Goal: Find specific page/section: Find specific page/section

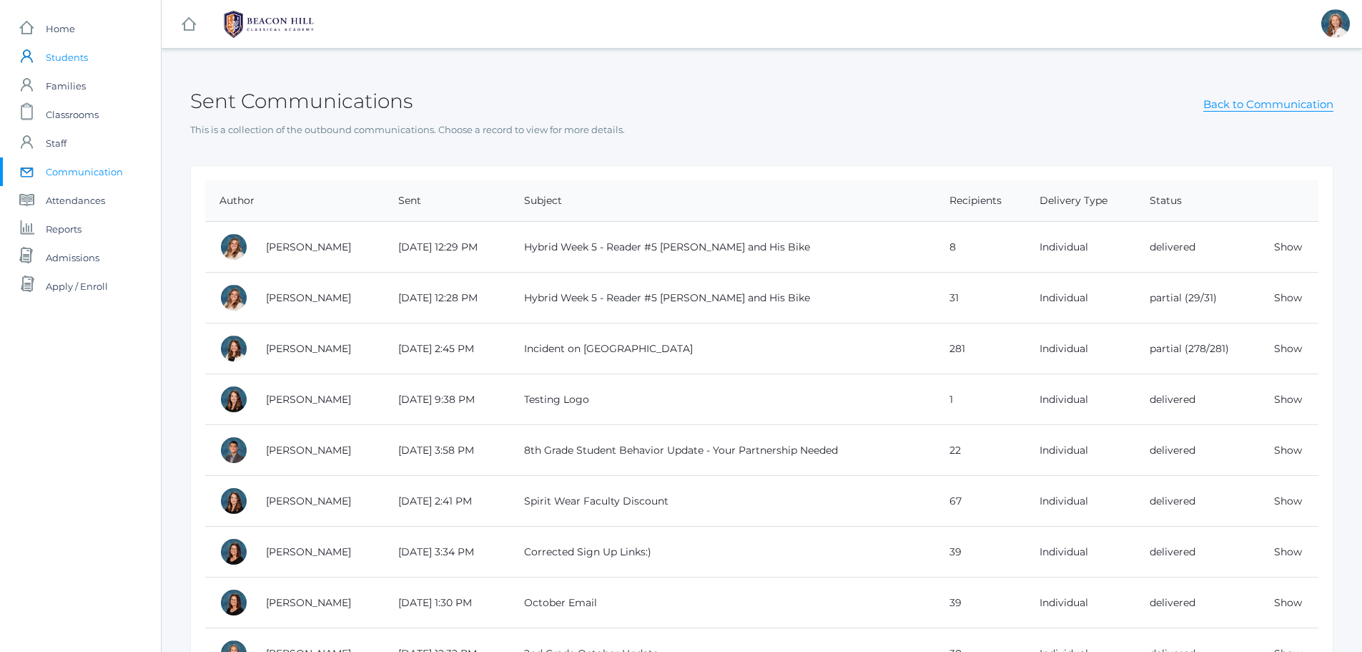
click at [60, 52] on span "Students" at bounding box center [67, 57] width 42 height 29
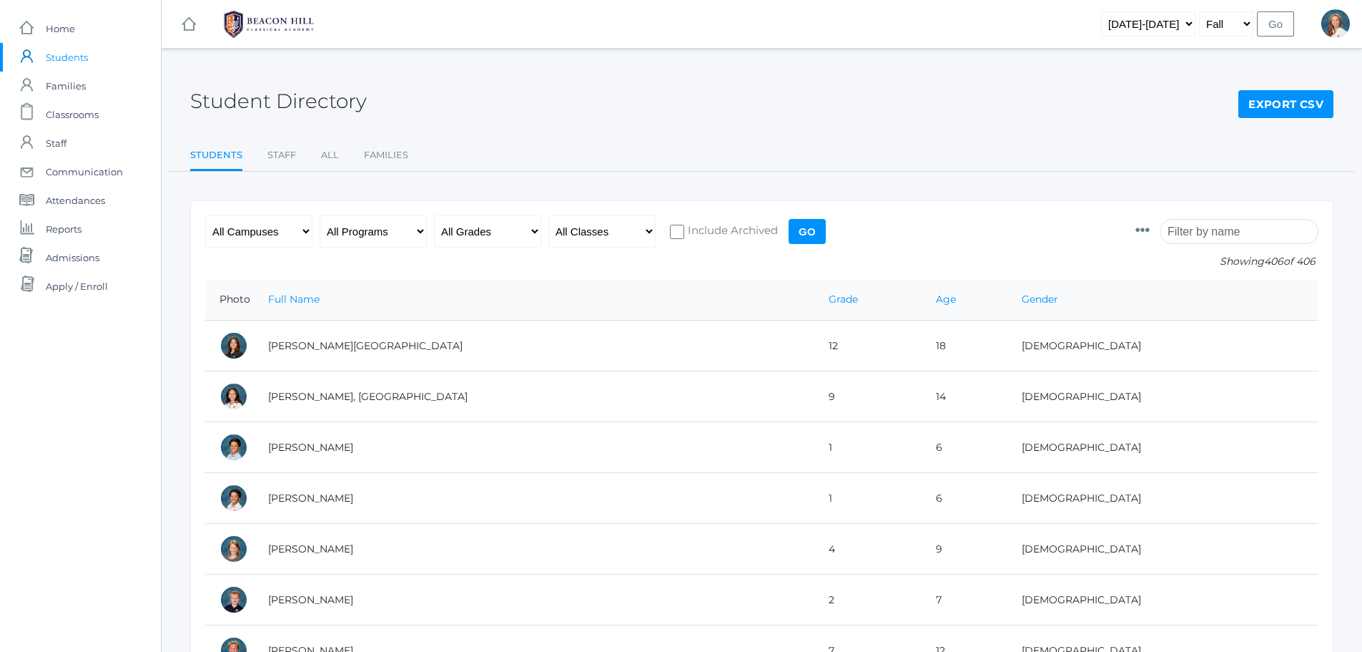
click at [1227, 236] on input "search" at bounding box center [1239, 231] width 159 height 25
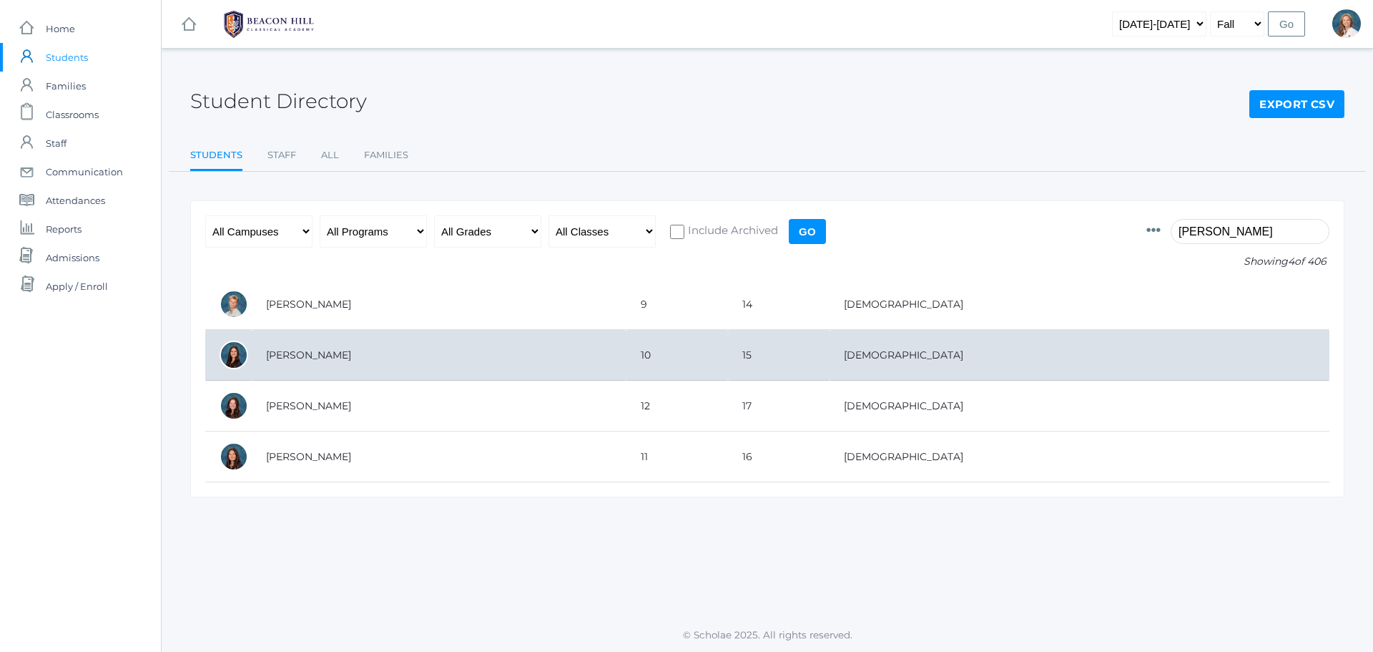
type input "logan"
click at [302, 357] on td "[PERSON_NAME]" at bounding box center [439, 355] width 375 height 51
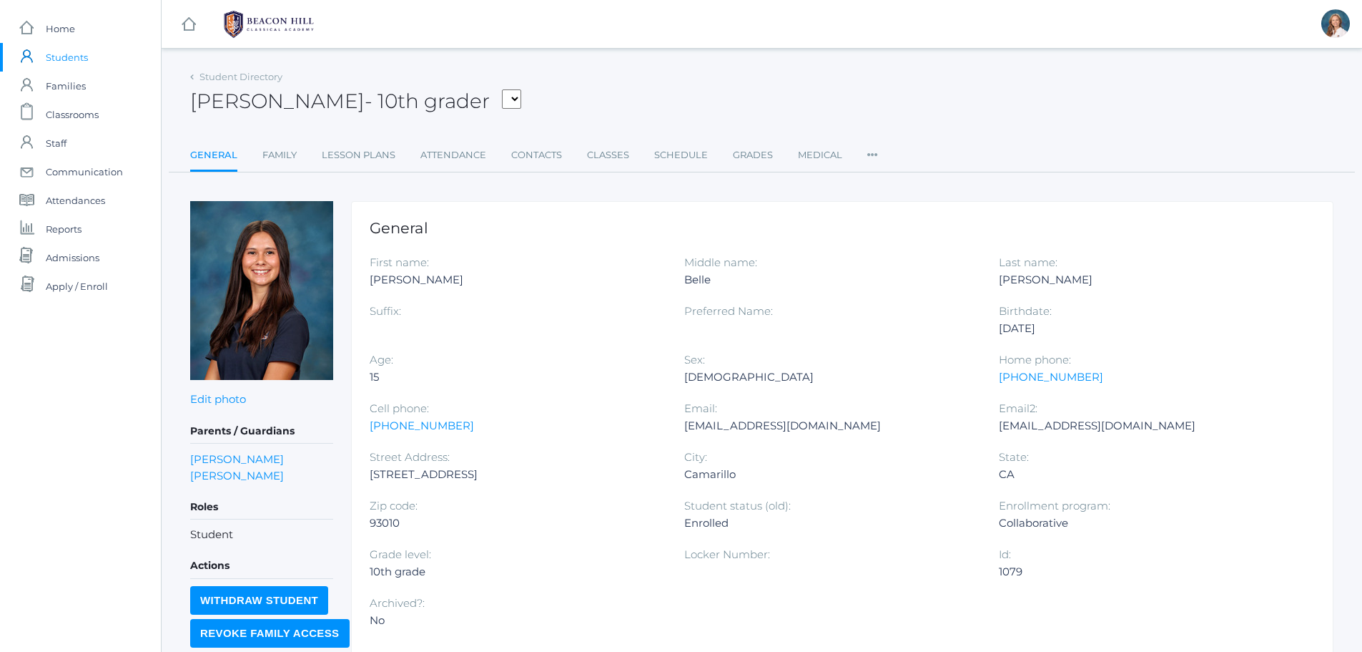
click at [64, 59] on span "Students" at bounding box center [67, 57] width 42 height 29
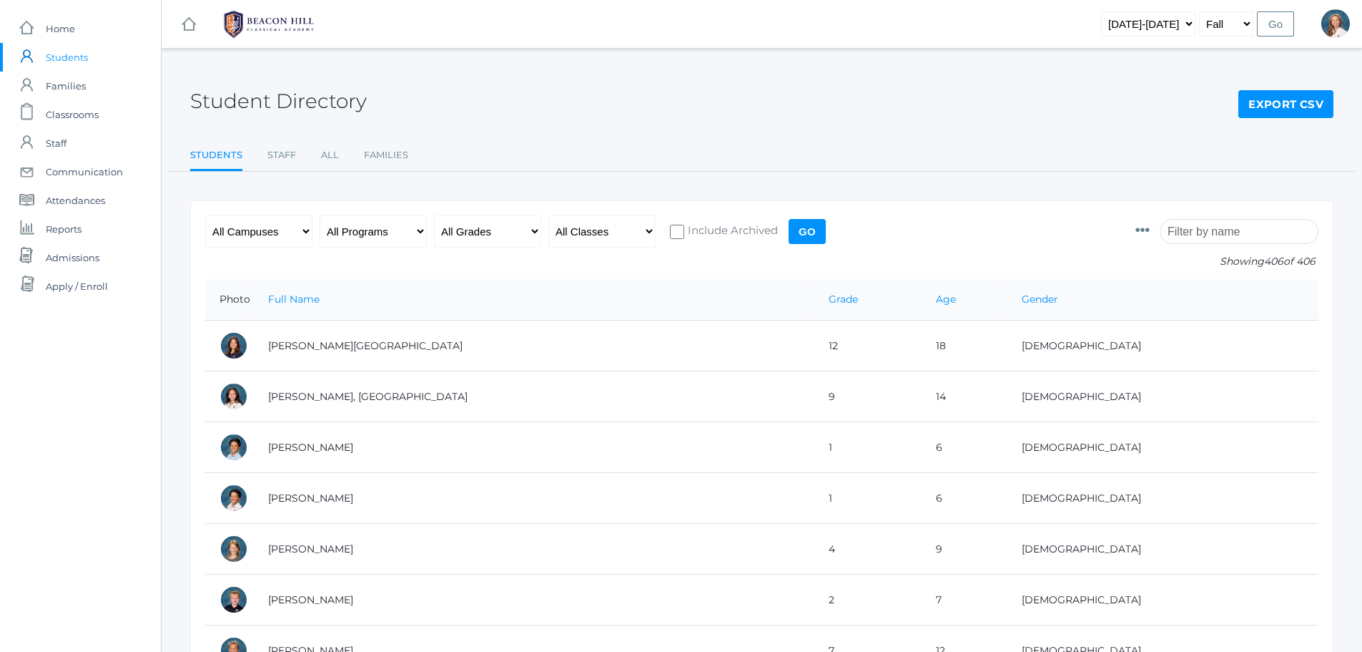
click at [1207, 232] on input "search" at bounding box center [1239, 231] width 159 height 25
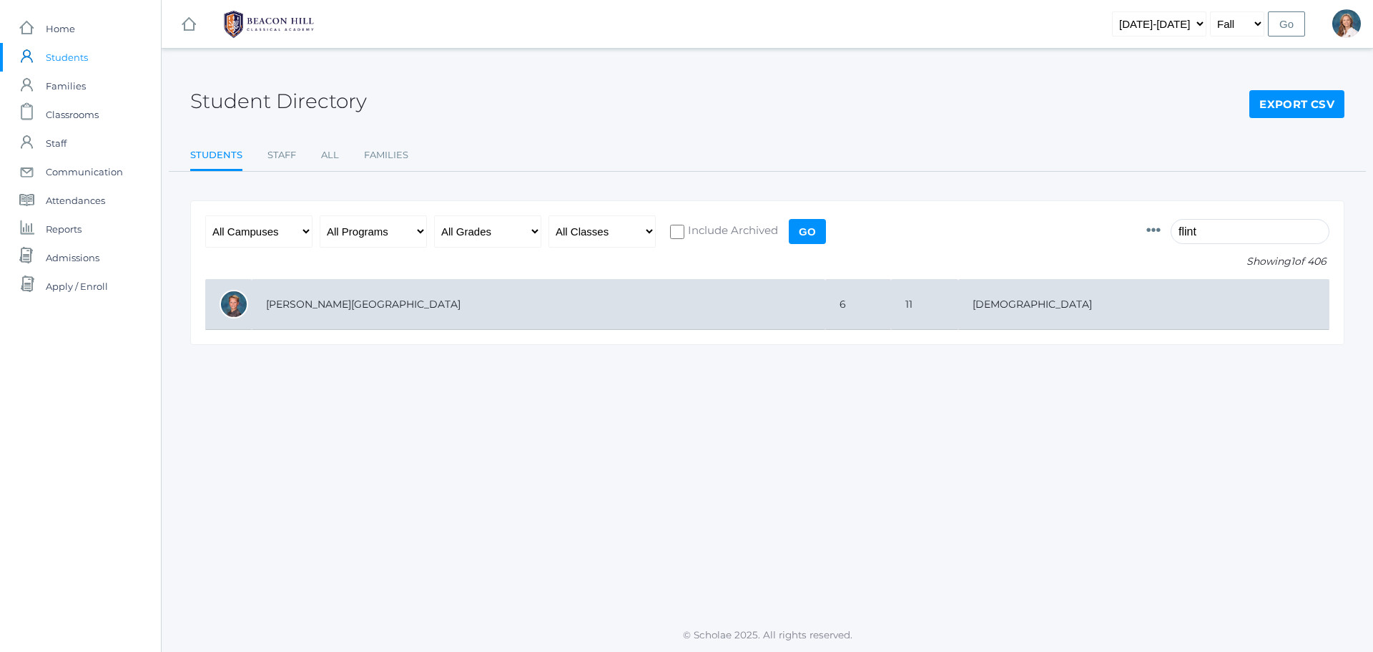
type input "flint"
click at [285, 305] on td "[PERSON_NAME][GEOGRAPHIC_DATA]" at bounding box center [539, 304] width 574 height 51
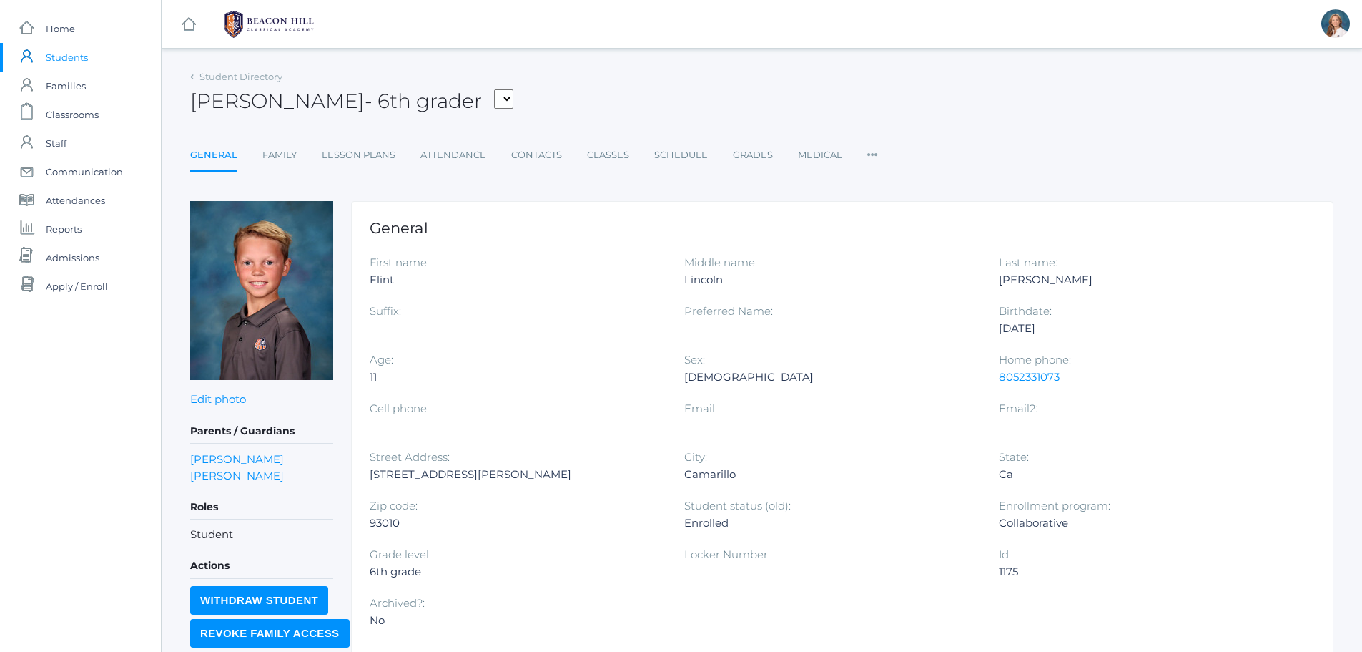
click at [70, 61] on span "Students" at bounding box center [67, 57] width 42 height 29
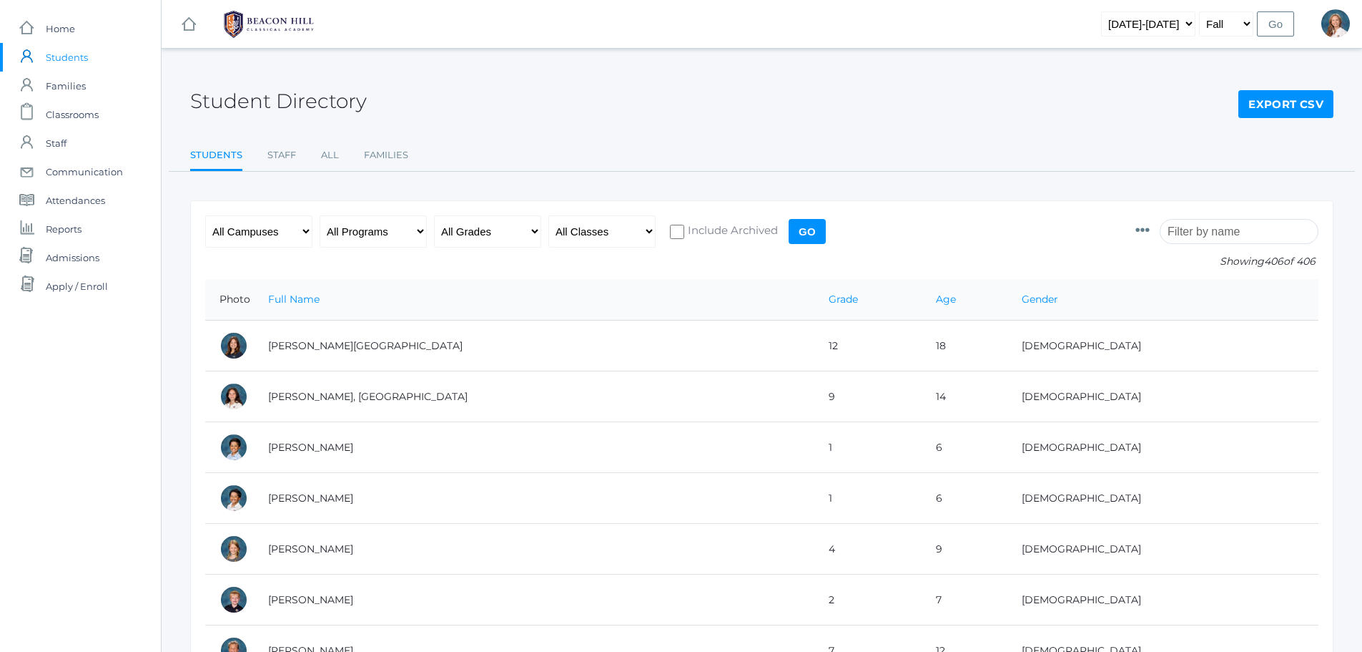
drag, startPoint x: 1202, startPoint y: 235, endPoint x: 1301, endPoint y: 219, distance: 99.9
click at [1202, 235] on input "search" at bounding box center [1239, 231] width 159 height 25
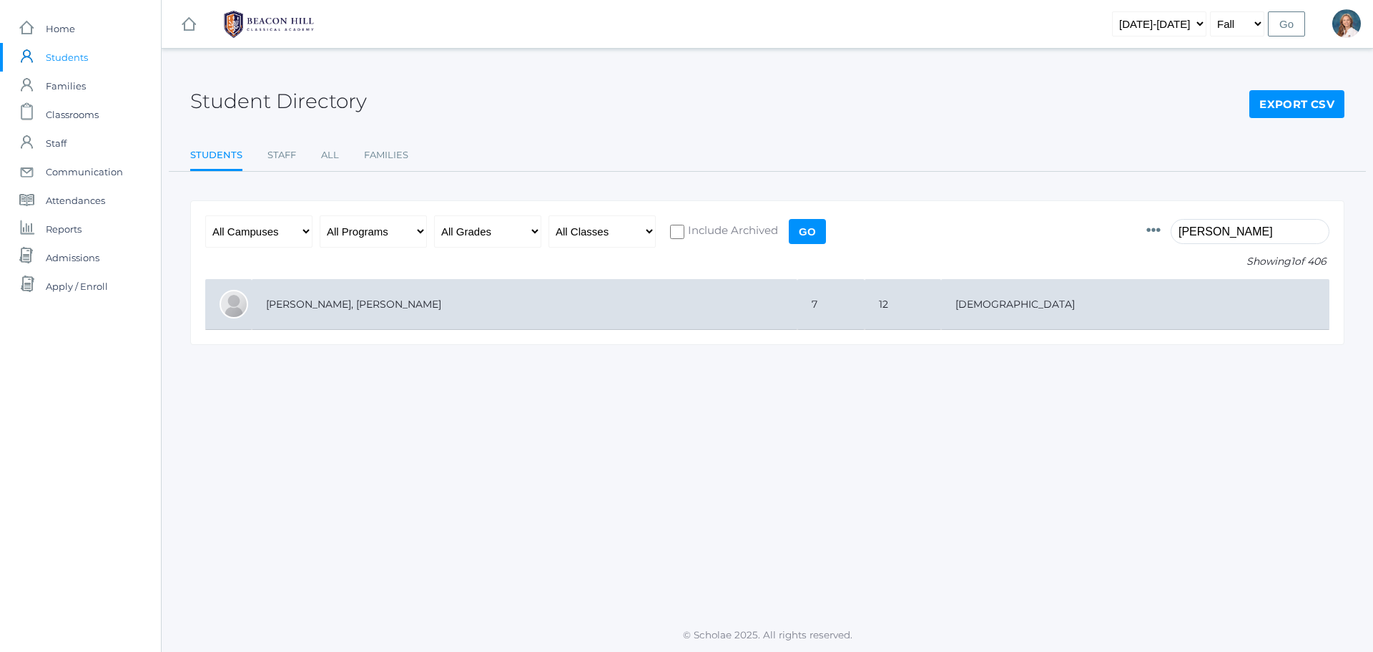
type input "emmett"
click at [292, 303] on td "[PERSON_NAME], [PERSON_NAME]" at bounding box center [525, 304] width 546 height 51
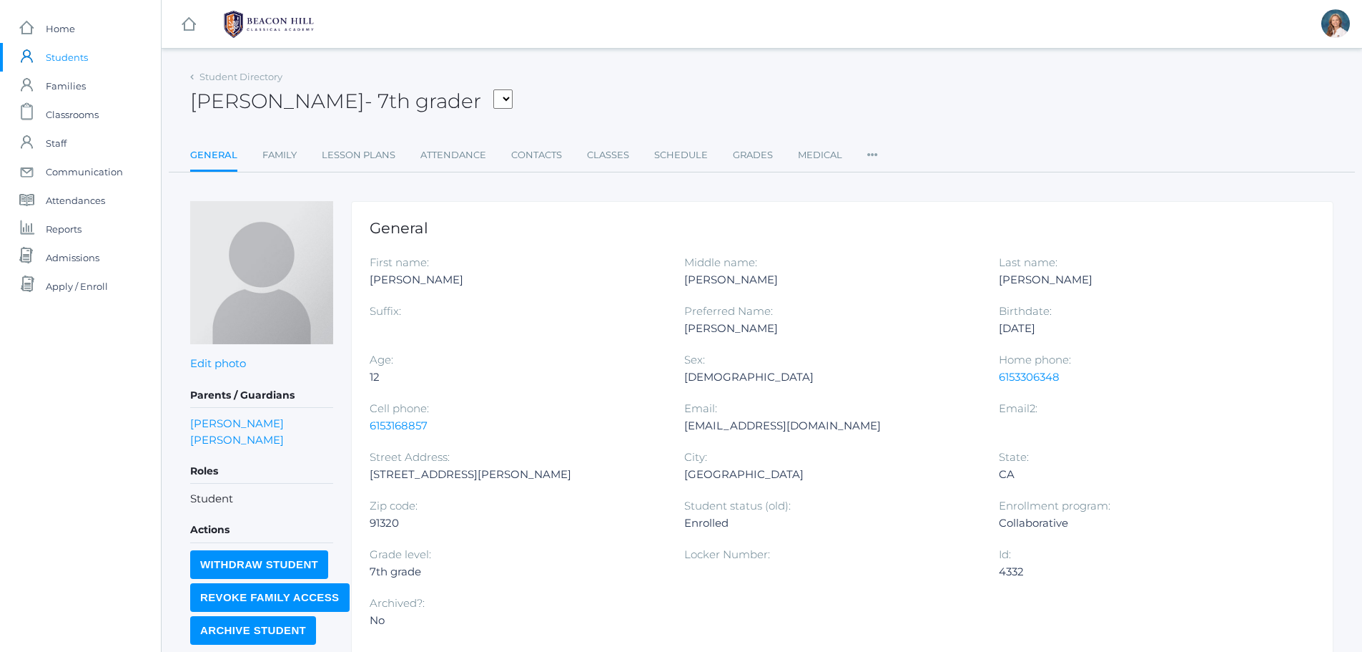
click at [69, 56] on span "Students" at bounding box center [67, 57] width 42 height 29
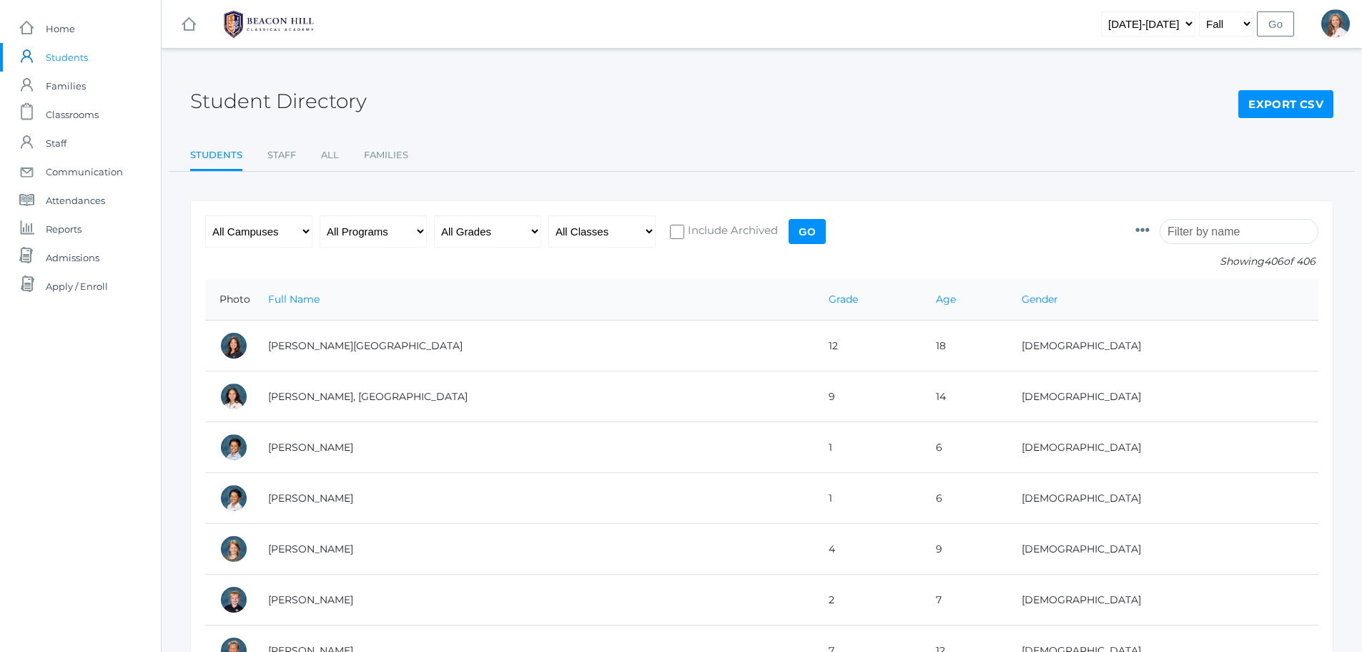
click at [1228, 229] on input "search" at bounding box center [1239, 231] width 159 height 25
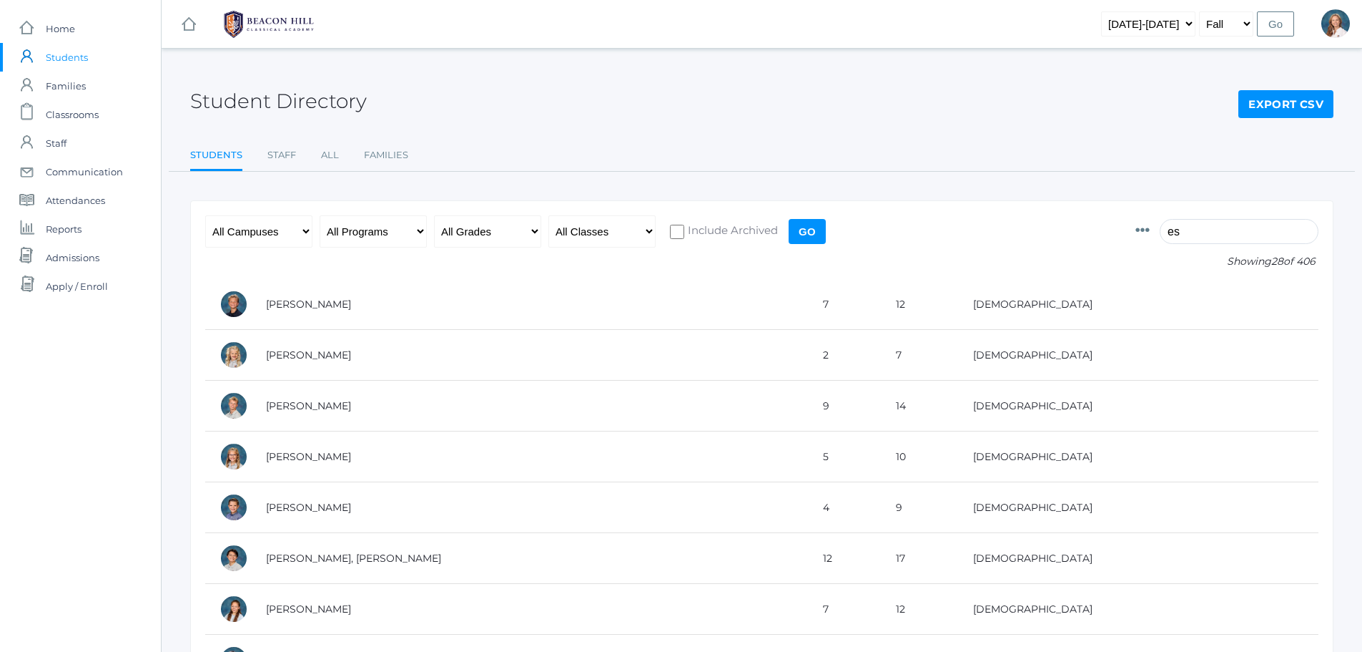
type input "e"
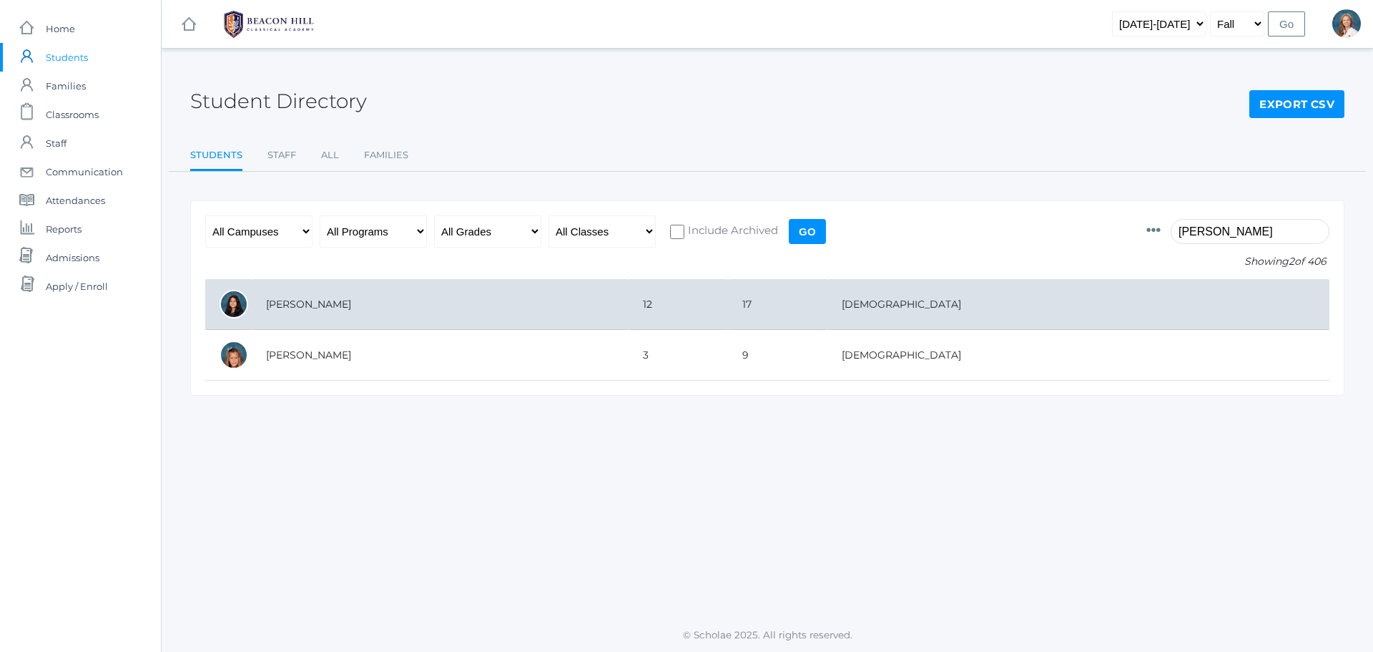
type input "isabella"
click at [319, 307] on td "[PERSON_NAME]" at bounding box center [440, 304] width 377 height 51
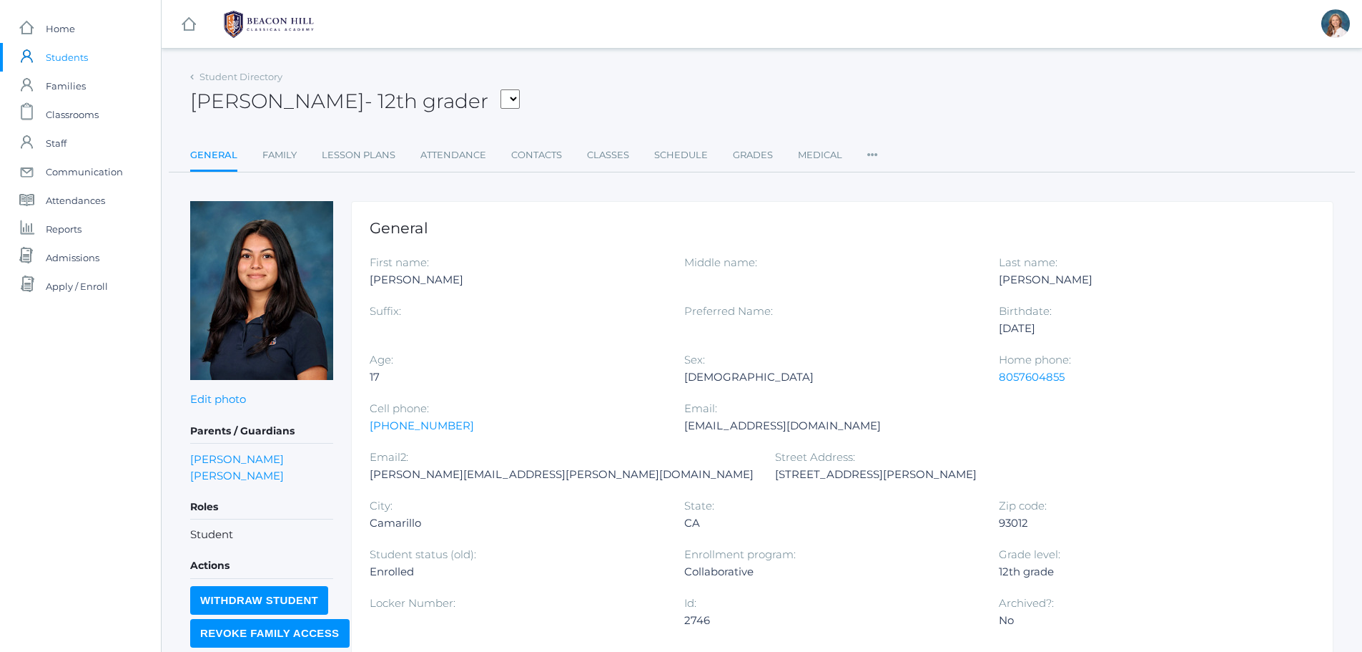
click at [59, 58] on span "Students" at bounding box center [67, 57] width 42 height 29
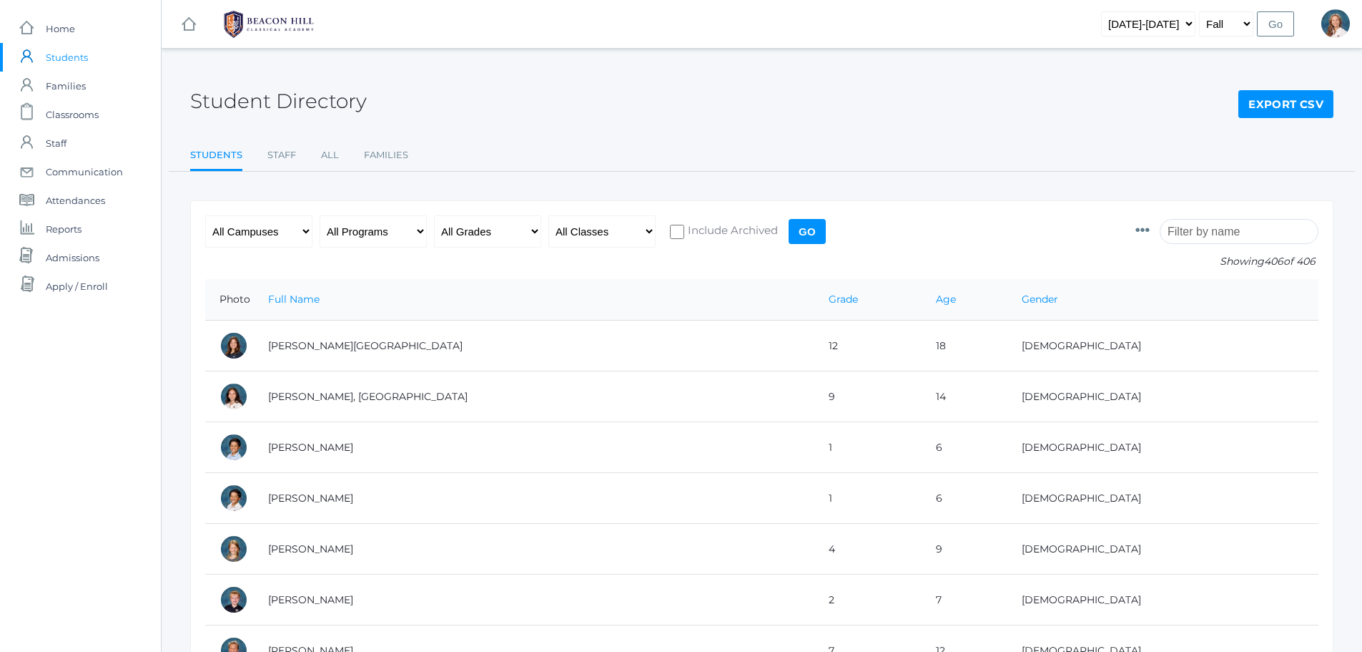
click at [1216, 231] on input "search" at bounding box center [1239, 231] width 159 height 25
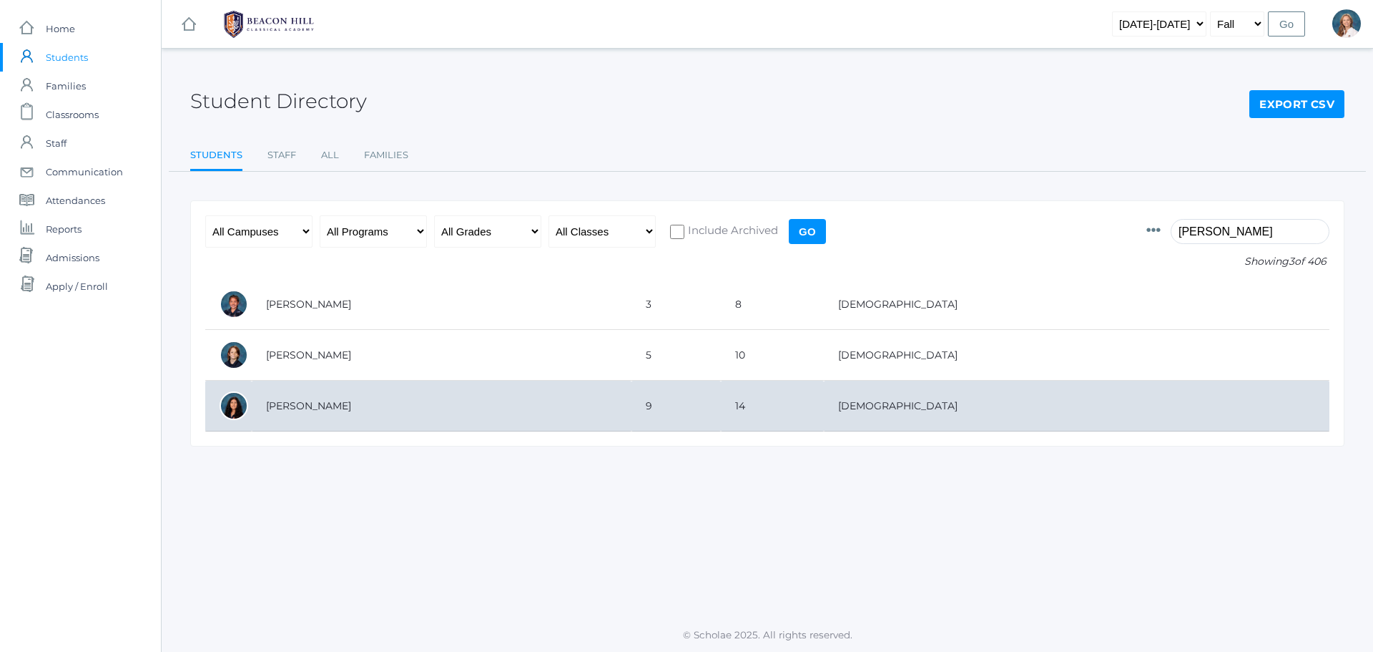
type input "torok"
click at [303, 404] on td "[PERSON_NAME]" at bounding box center [442, 405] width 380 height 51
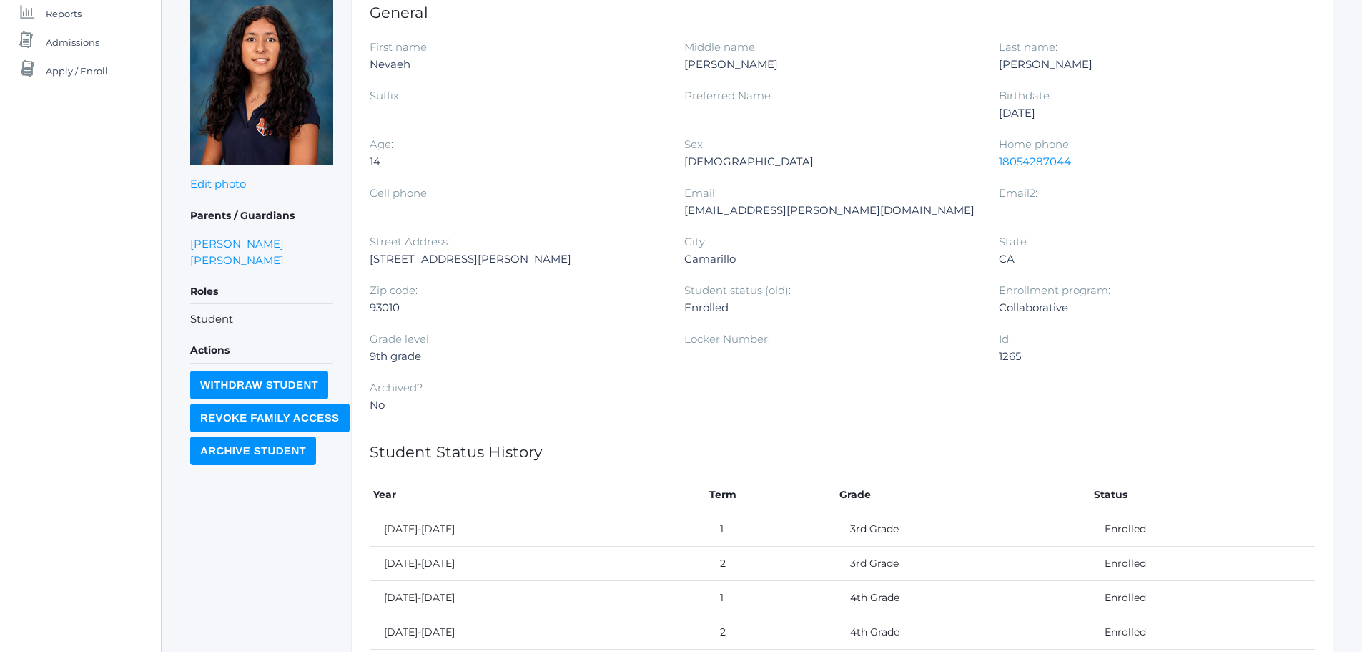
scroll to position [215, 0]
click at [220, 262] on link "[PERSON_NAME]" at bounding box center [237, 260] width 94 height 16
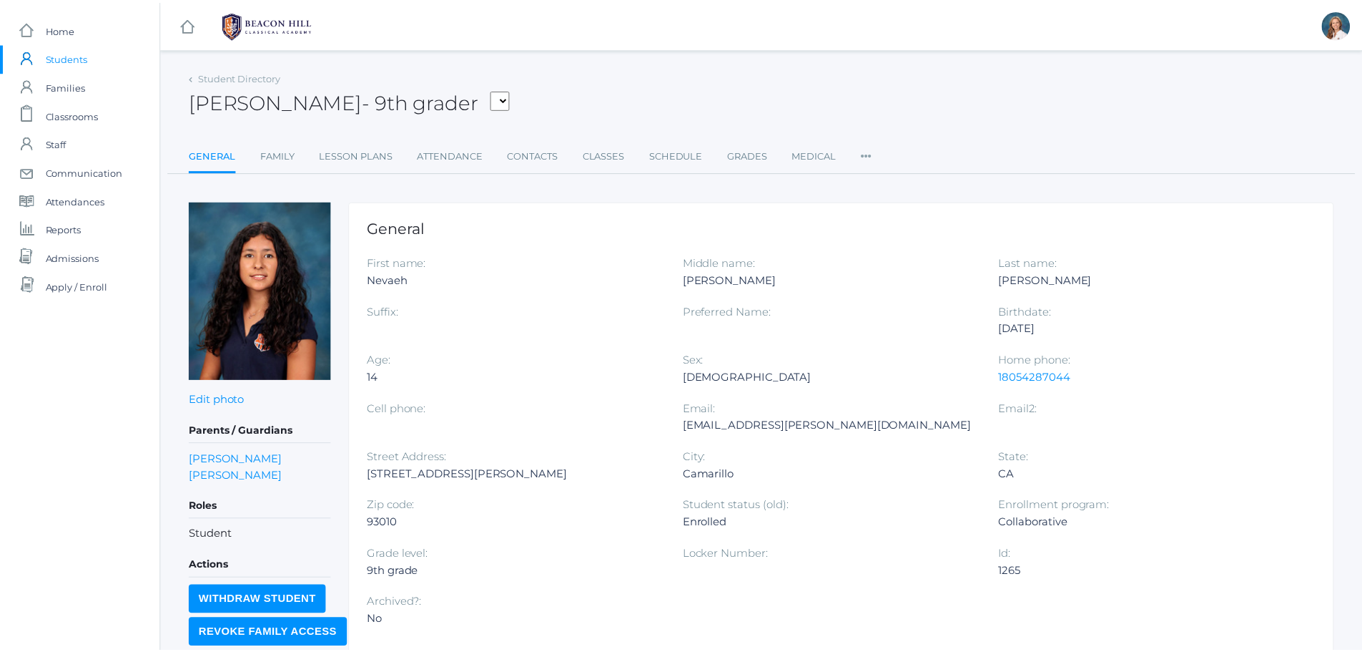
scroll to position [215, 0]
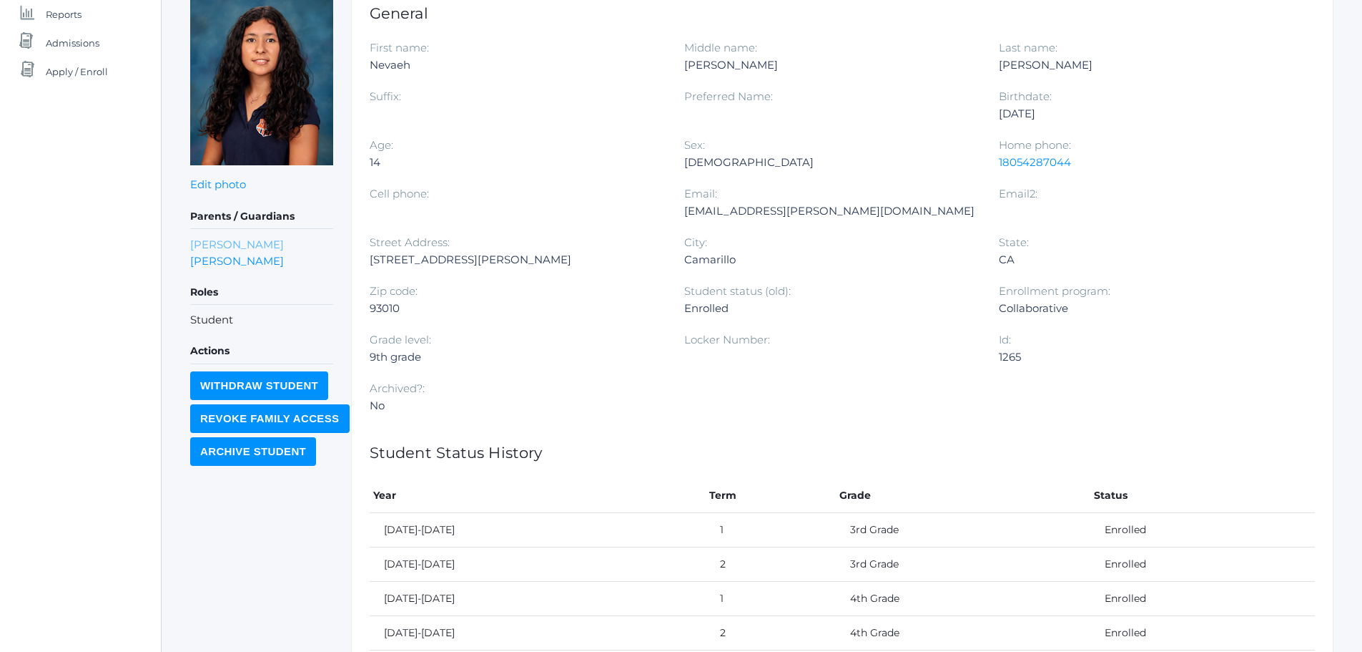
click at [221, 244] on link "[PERSON_NAME]" at bounding box center [237, 244] width 94 height 16
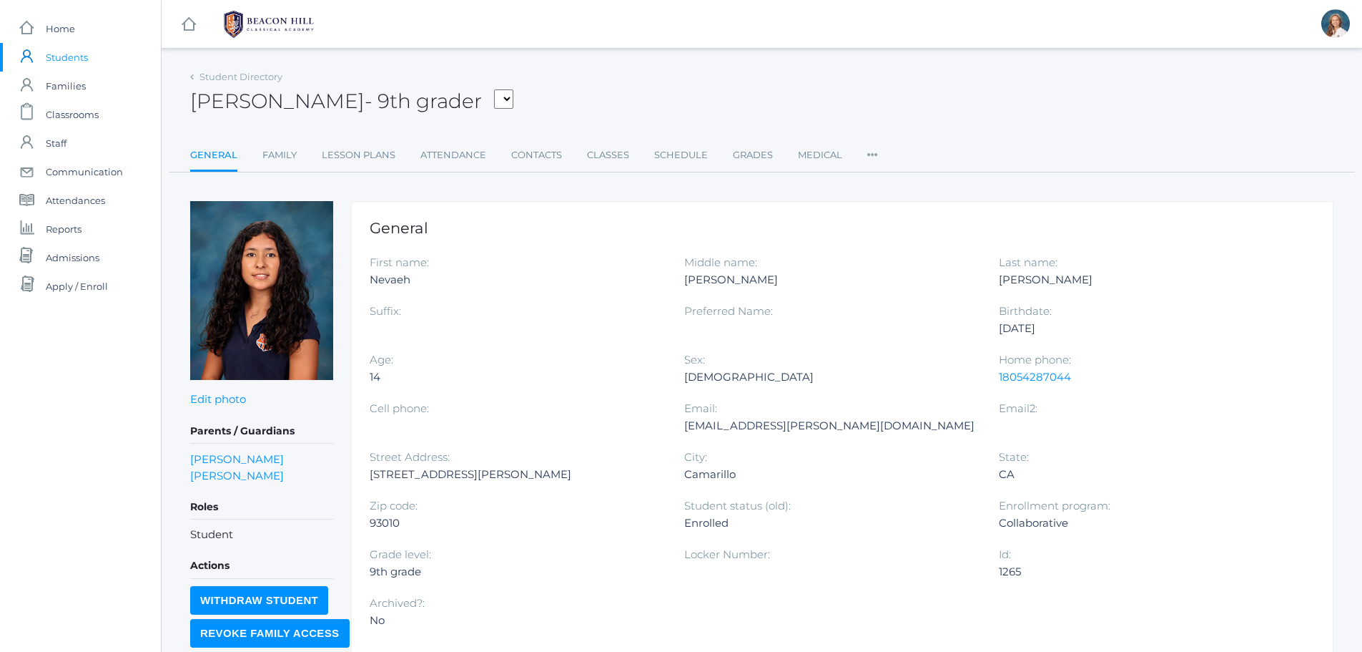
click at [63, 59] on span "Students" at bounding box center [67, 57] width 42 height 29
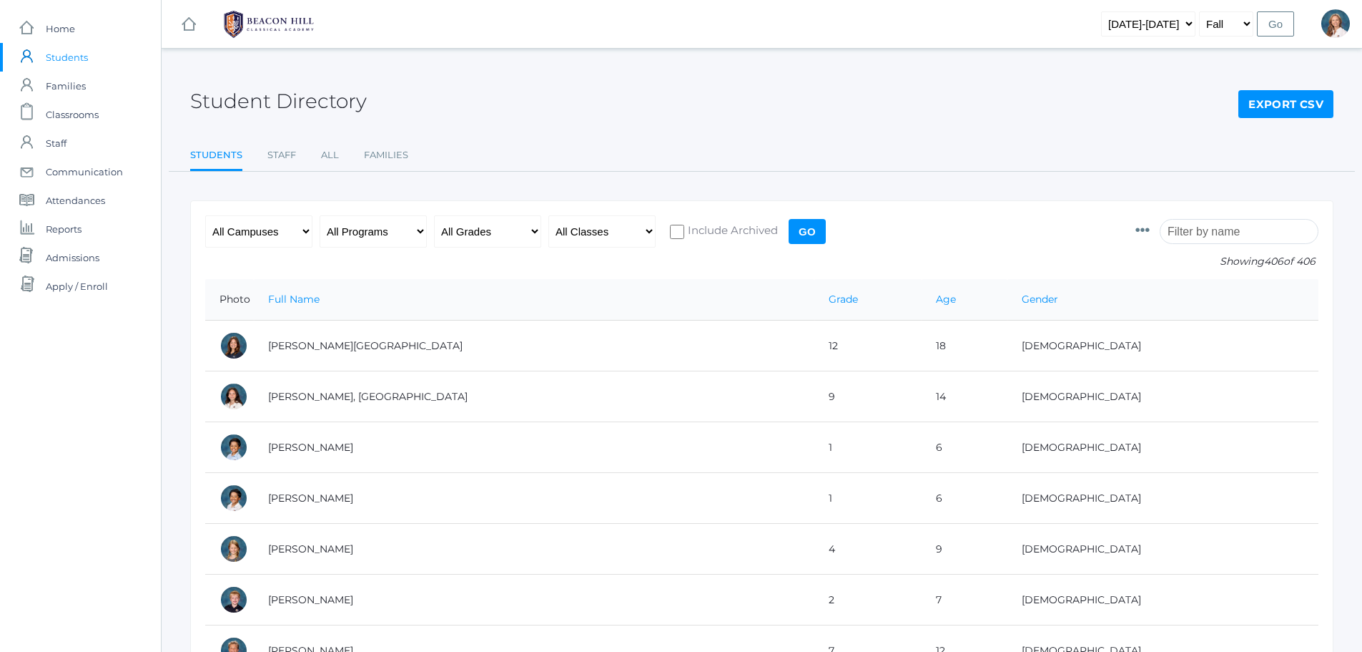
click at [1225, 232] on input "search" at bounding box center [1239, 231] width 159 height 25
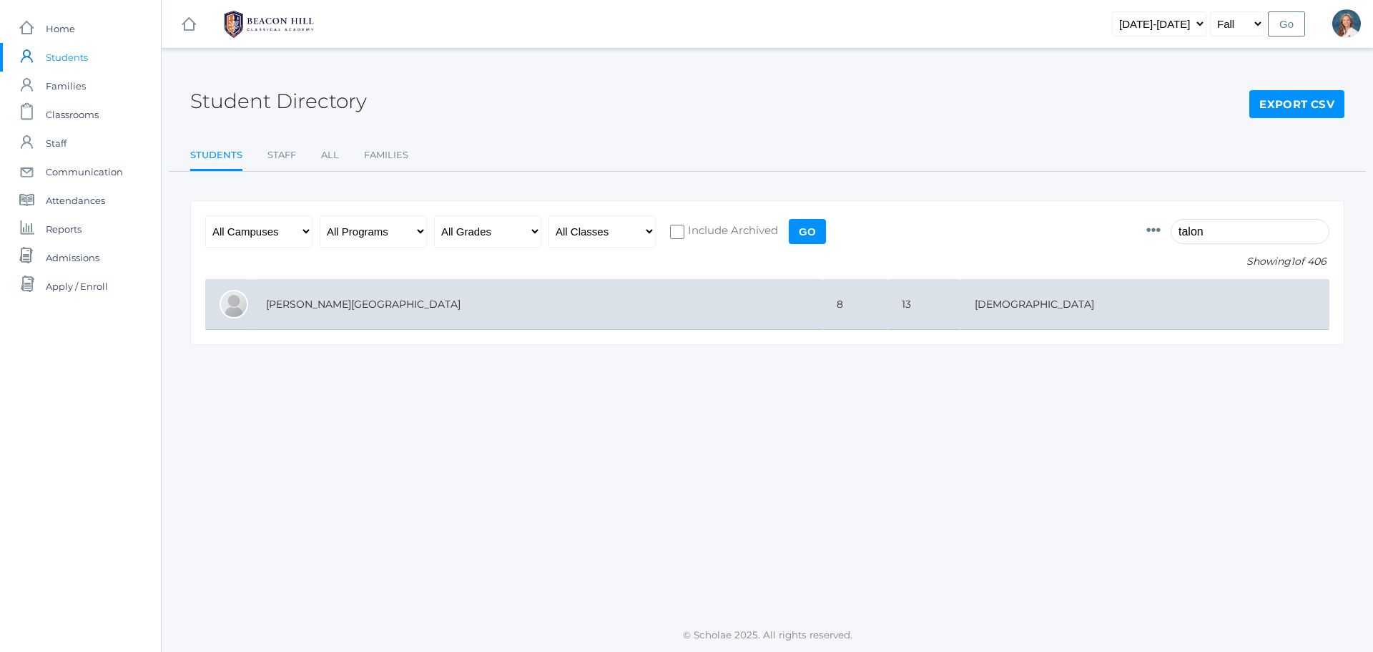
type input "talon"
click at [285, 306] on td "[PERSON_NAME][GEOGRAPHIC_DATA]" at bounding box center [537, 304] width 571 height 51
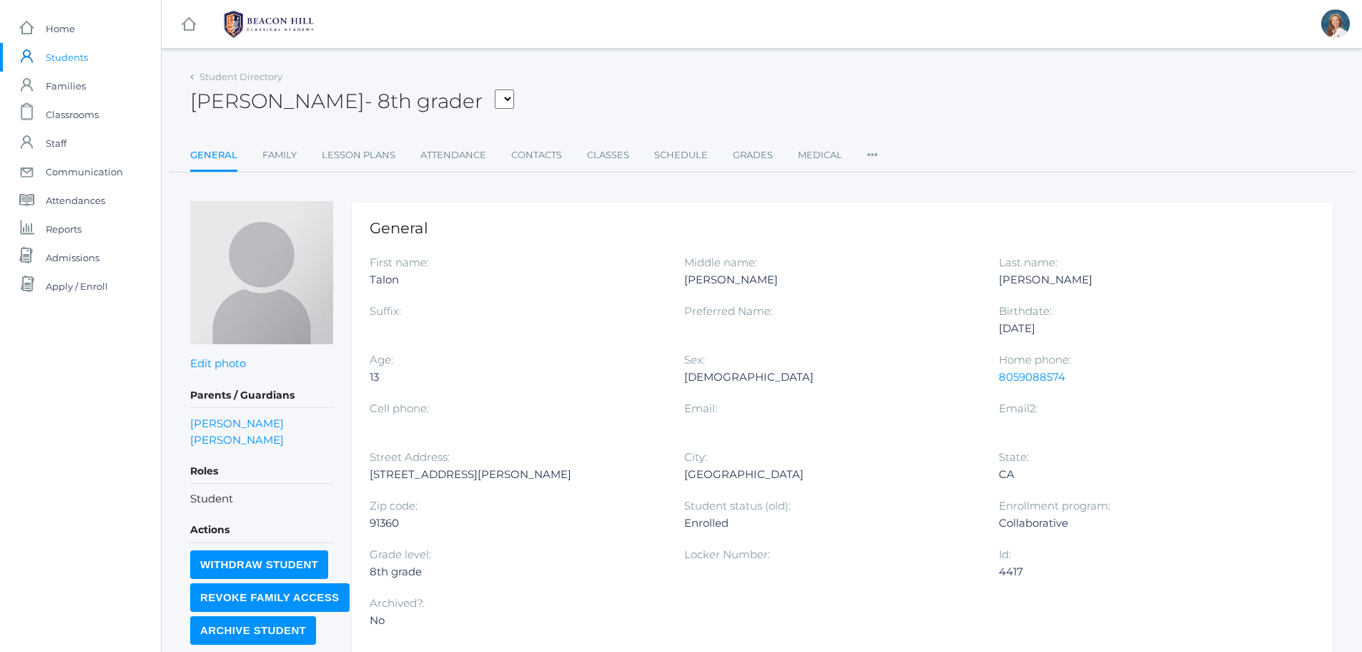
click at [77, 54] on span "Students" at bounding box center [67, 57] width 42 height 29
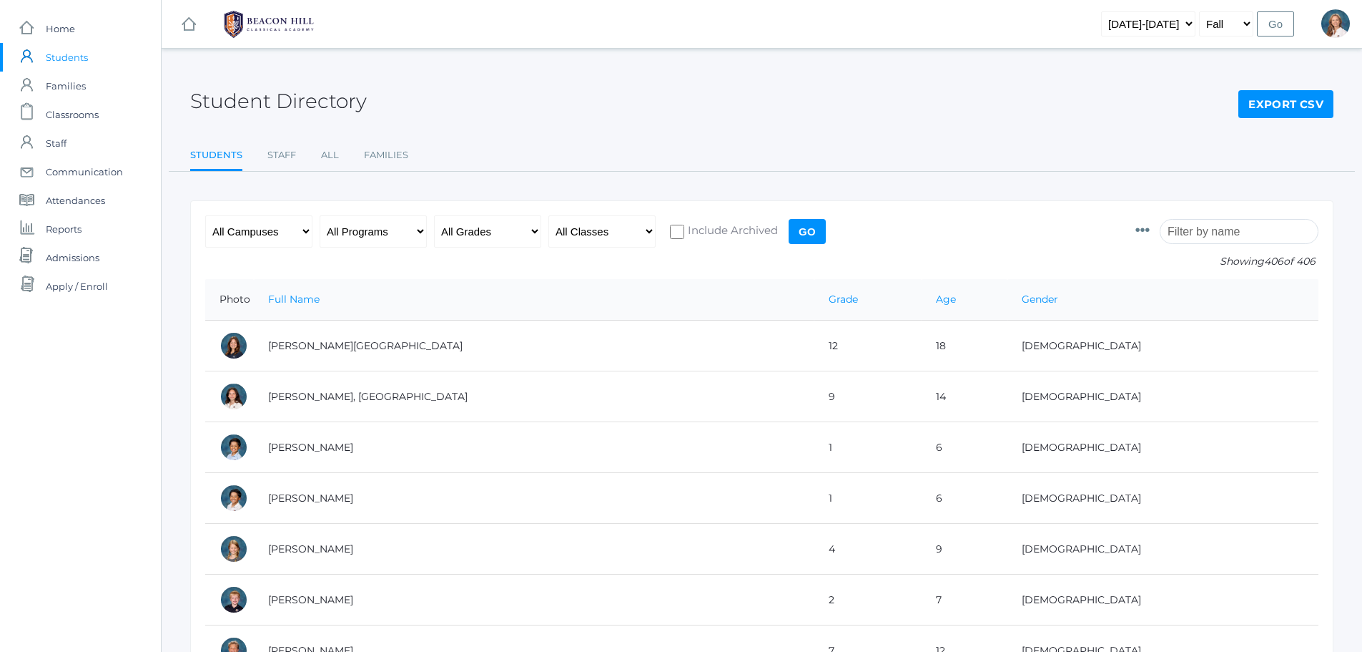
click at [1214, 229] on input "search" at bounding box center [1239, 231] width 159 height 25
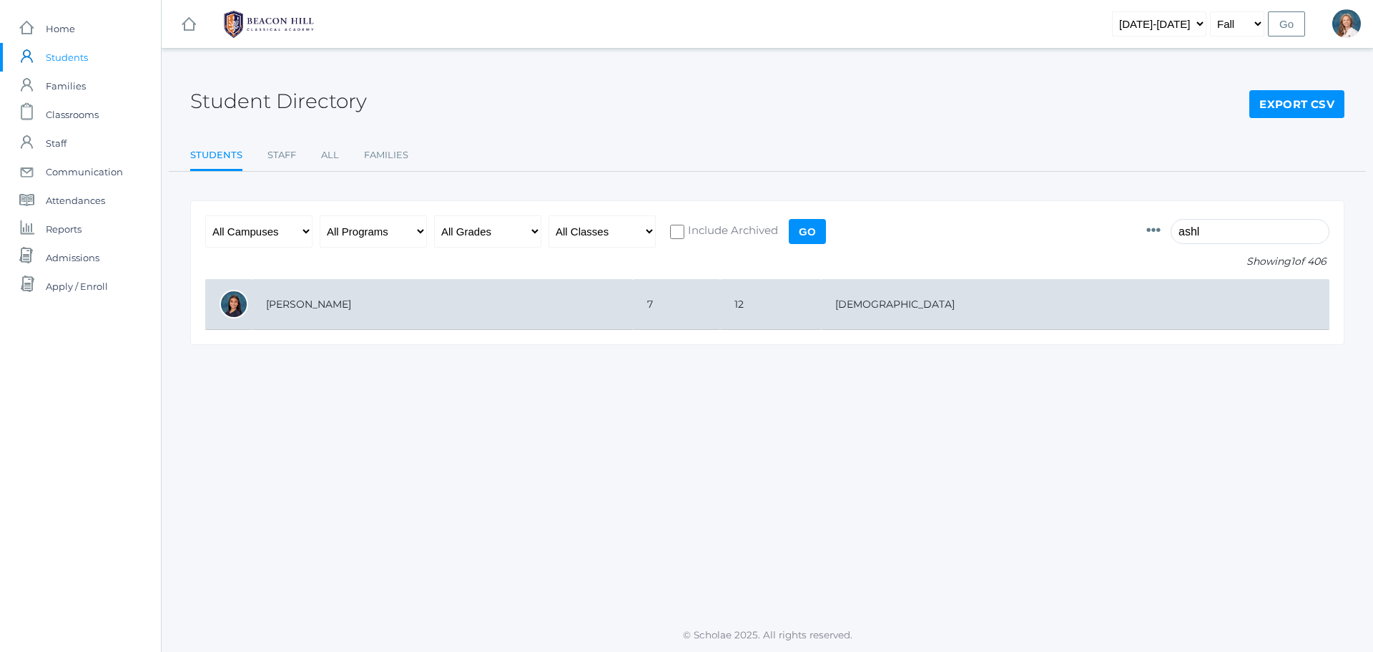
type input "ashl"
click at [343, 304] on td "Camargo, Ashlyn" at bounding box center [442, 304] width 381 height 51
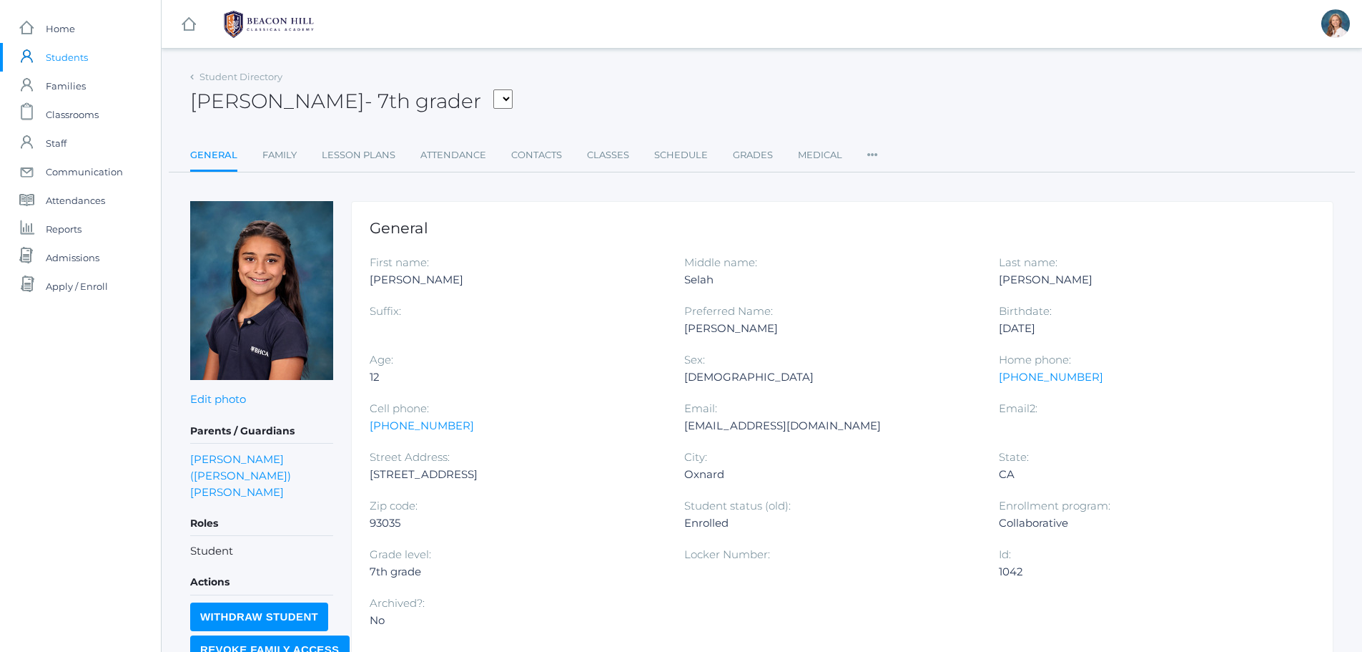
click at [57, 58] on span "Students" at bounding box center [67, 57] width 42 height 29
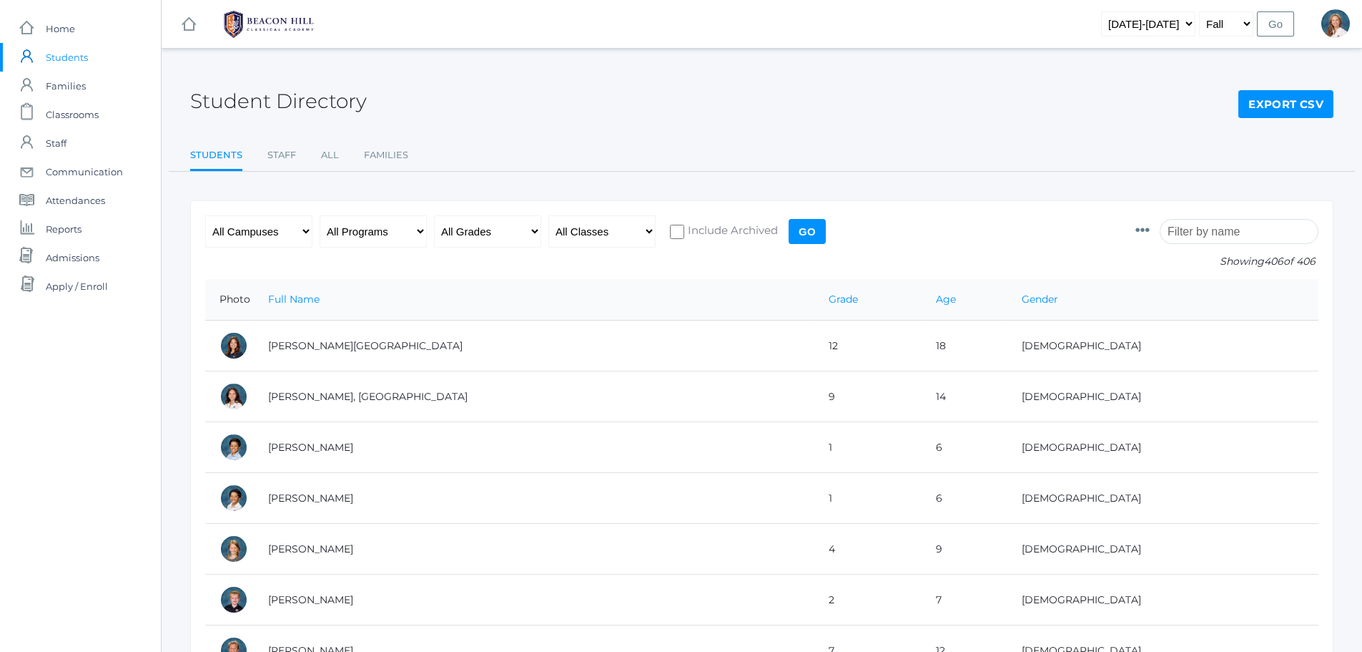
click at [1206, 234] on input "search" at bounding box center [1239, 231] width 159 height 25
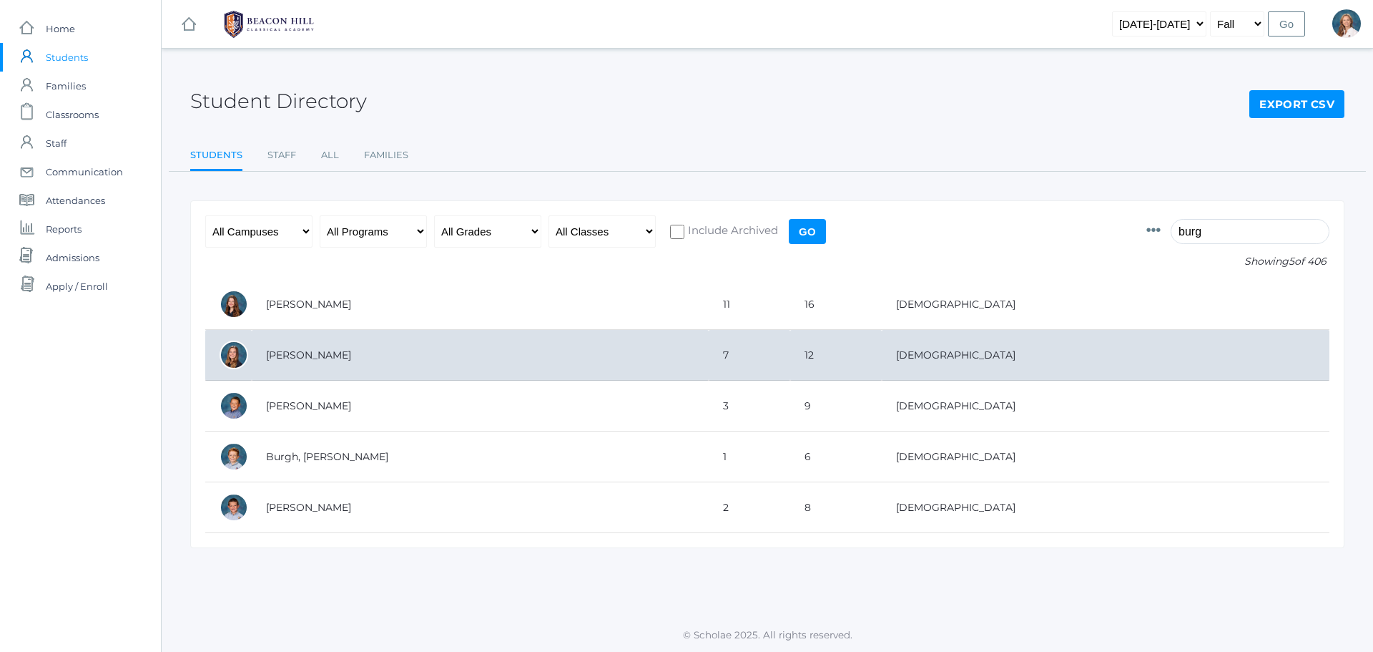
type input "burg"
click at [302, 356] on td "[PERSON_NAME]" at bounding box center [480, 355] width 457 height 51
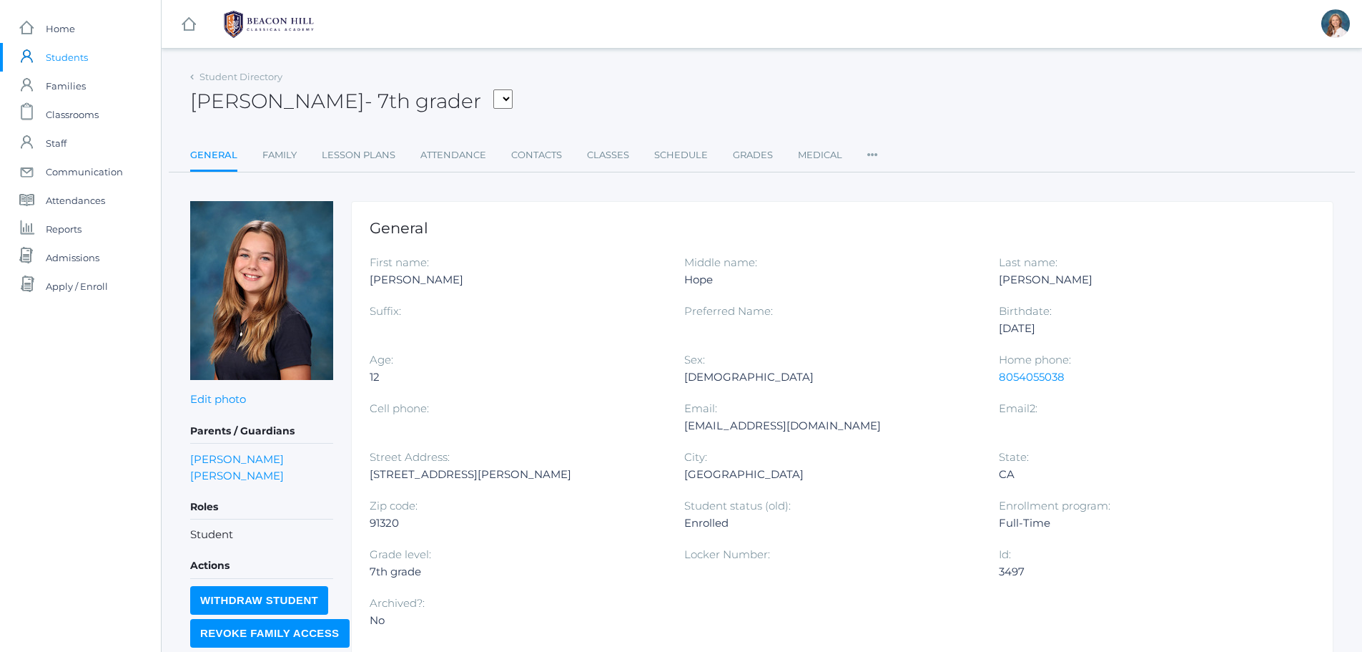
drag, startPoint x: 53, startPoint y: 29, endPoint x: 55, endPoint y: 2, distance: 27.3
click at [53, 27] on span "Home" at bounding box center [60, 28] width 29 height 29
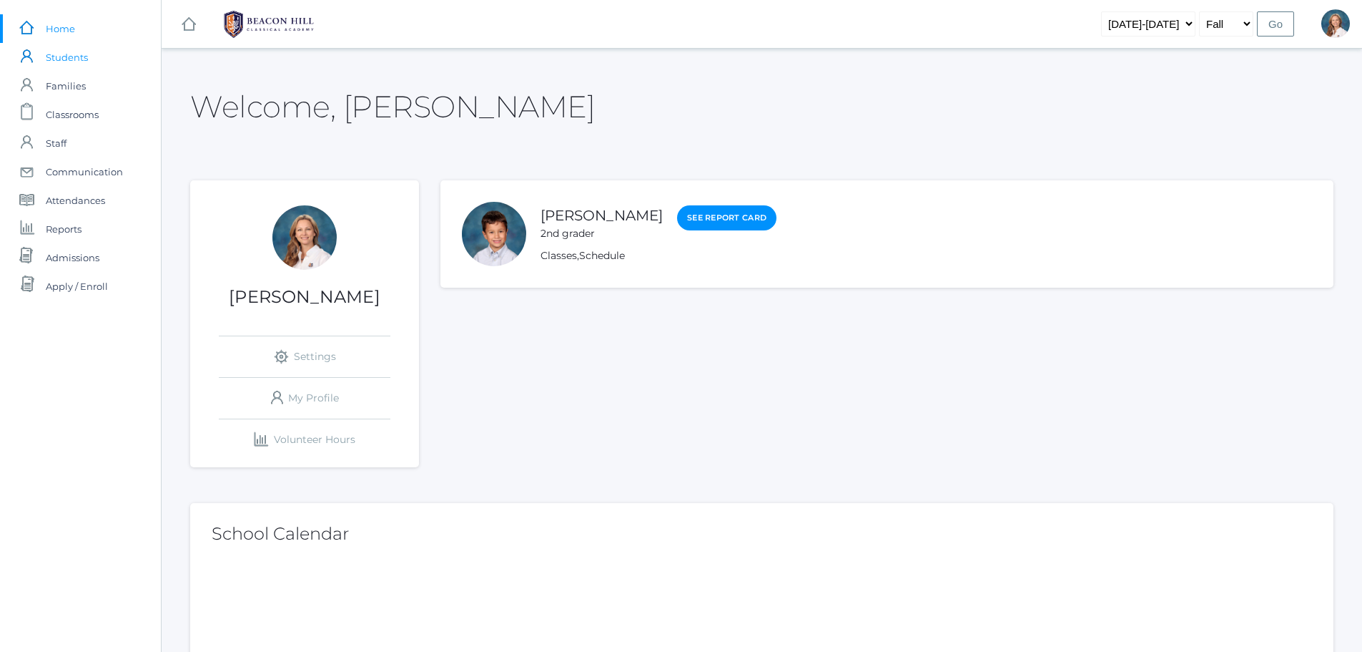
click at [72, 54] on span "Students" at bounding box center [67, 57] width 42 height 29
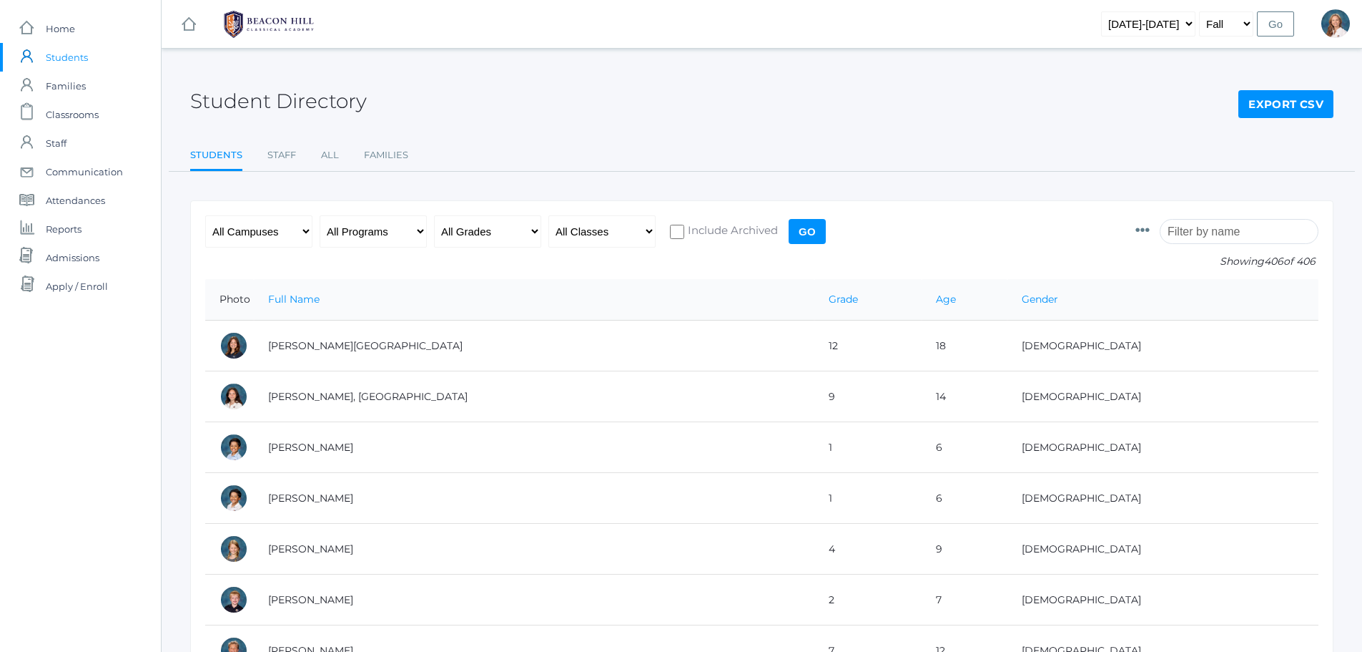
click at [1194, 226] on input "search" at bounding box center [1239, 231] width 159 height 25
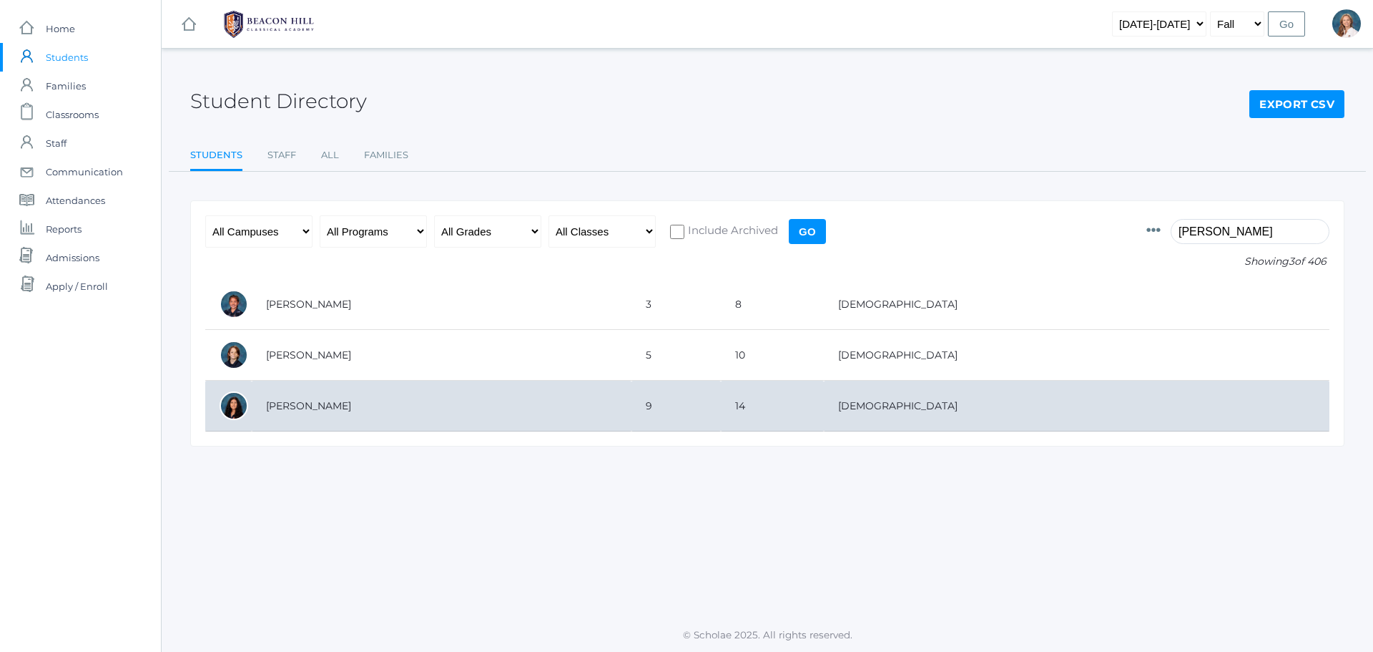
type input "torok"
click at [301, 408] on td "[PERSON_NAME]" at bounding box center [442, 405] width 380 height 51
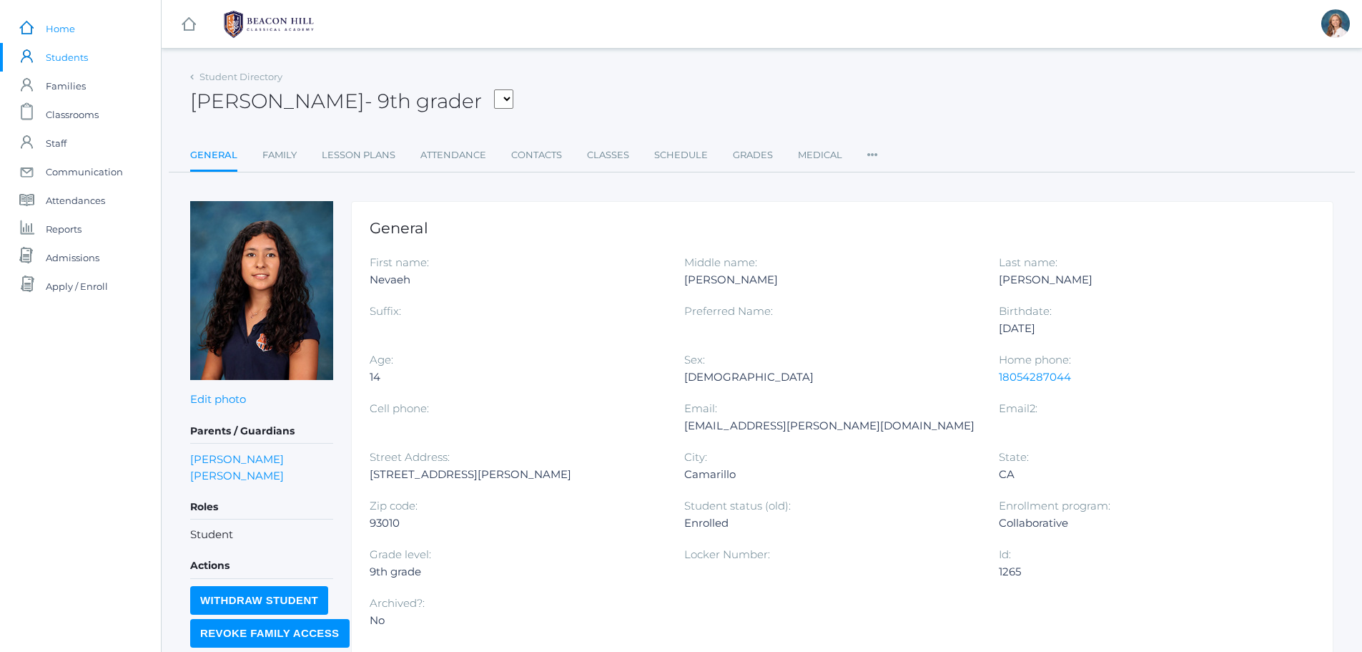
click at [61, 29] on span "Home" at bounding box center [60, 28] width 29 height 29
